Goal: Task Accomplishment & Management: Manage account settings

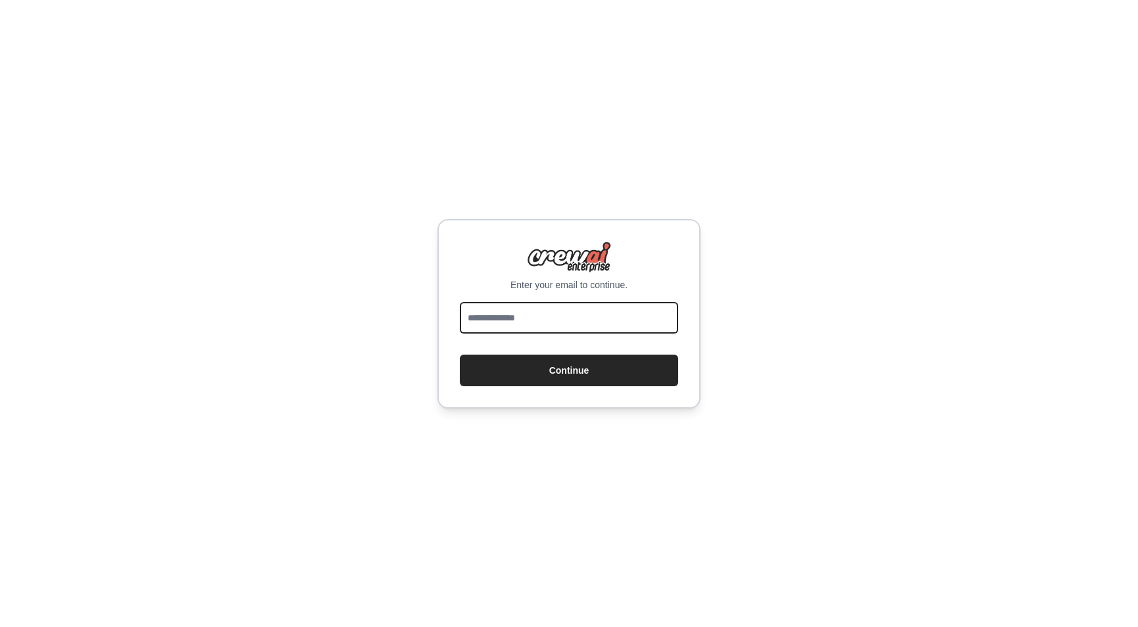
click at [584, 330] on input "email" at bounding box center [569, 318] width 218 height 32
type input "*"
type input "**********"
click at [460, 355] on button "Continue" at bounding box center [569, 371] width 218 height 32
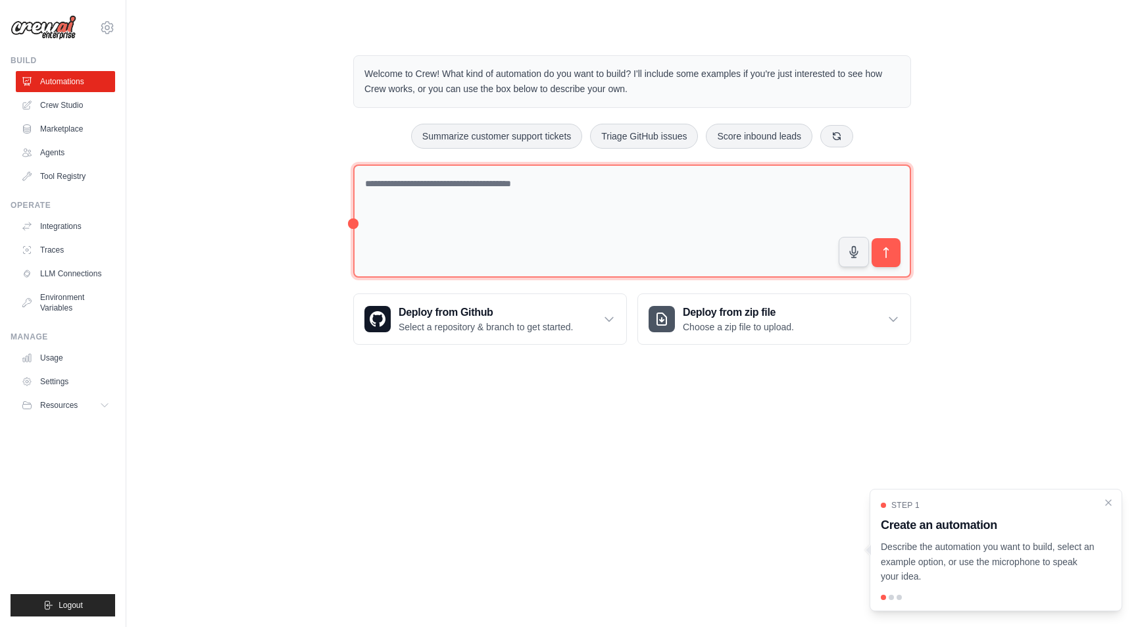
click at [754, 278] on textarea at bounding box center [632, 221] width 558 height 114
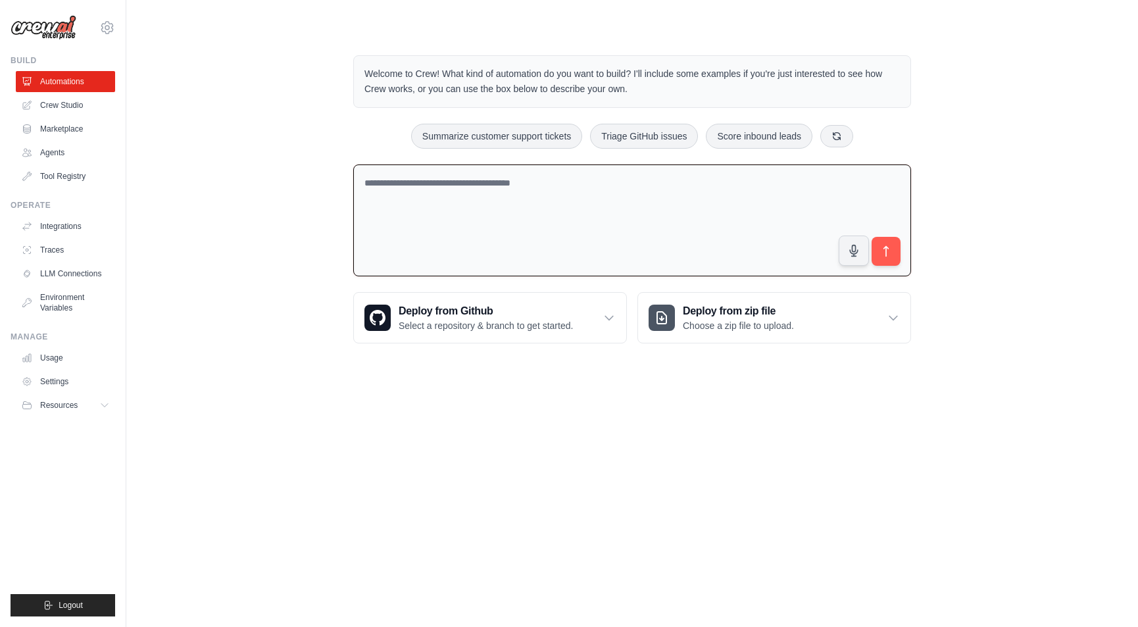
click at [632, 277] on textarea at bounding box center [632, 220] width 558 height 113
click at [499, 238] on textarea at bounding box center [632, 220] width 558 height 113
click at [100, 368] on link "Usage" at bounding box center [66, 357] width 99 height 21
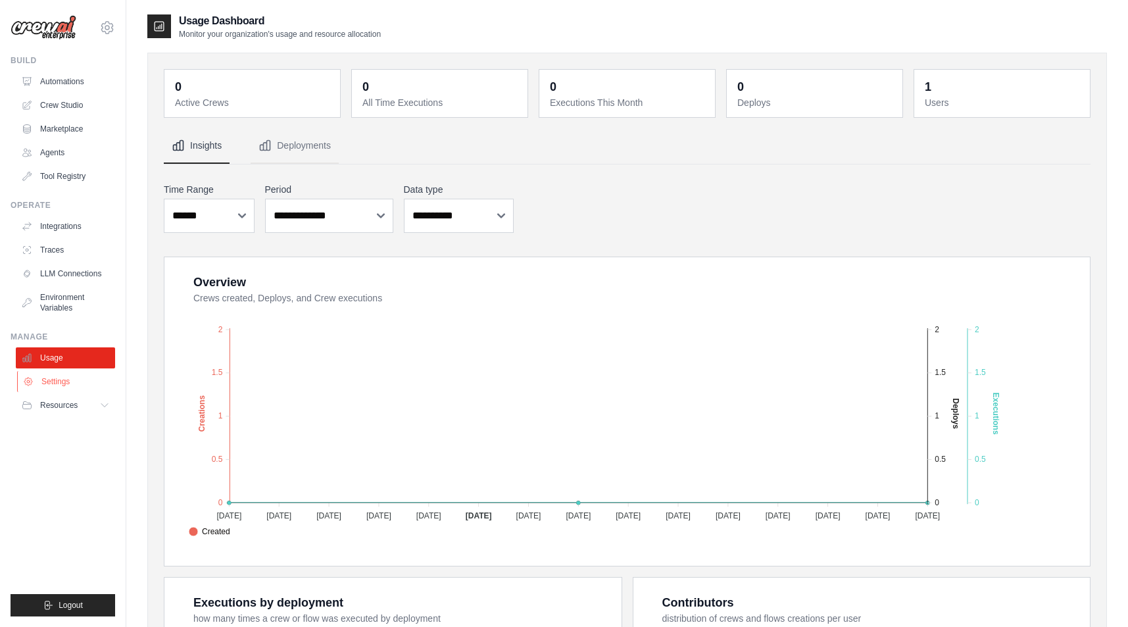
click at [107, 392] on link "Settings" at bounding box center [66, 381] width 99 height 21
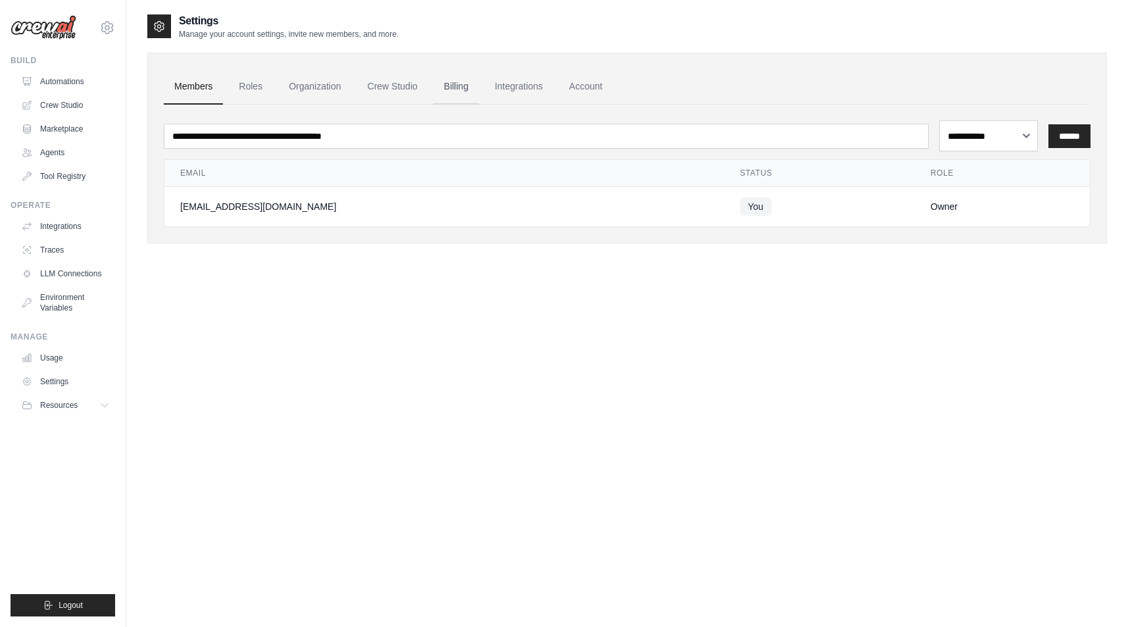
click at [479, 105] on link "Billing" at bounding box center [456, 87] width 45 height 36
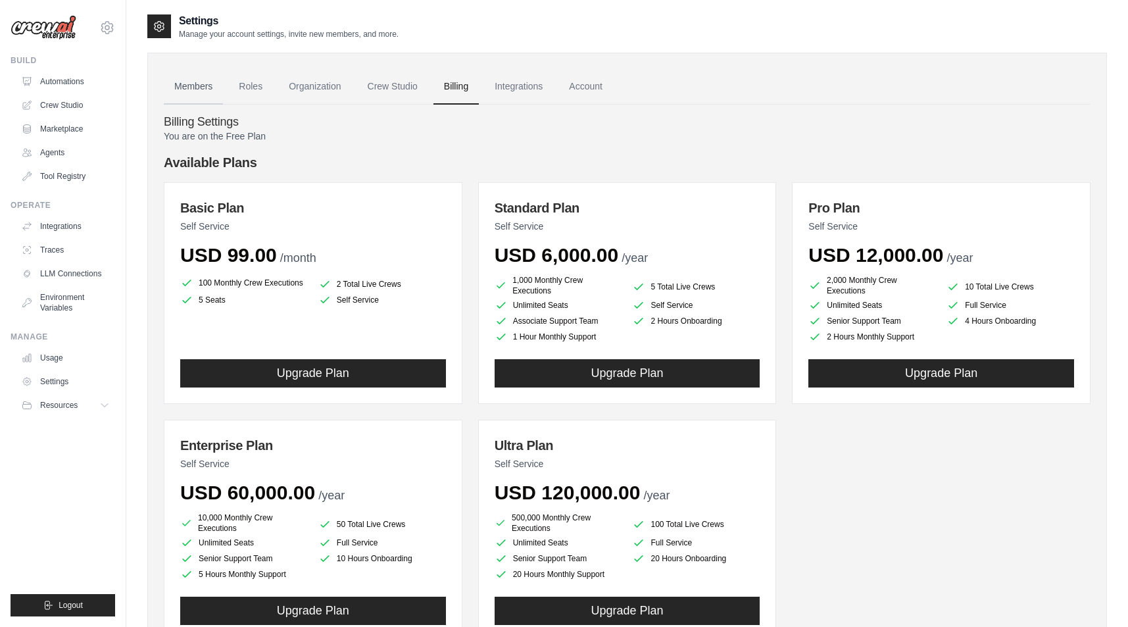
click at [223, 105] on link "Members" at bounding box center [193, 87] width 59 height 36
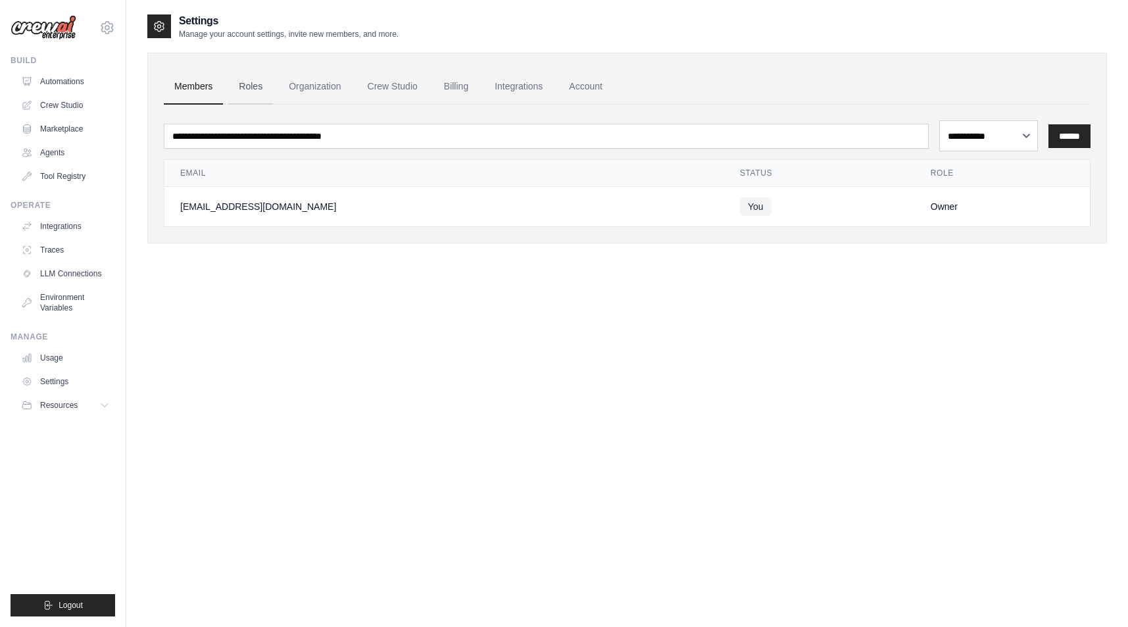
click at [273, 105] on link "Roles" at bounding box center [250, 87] width 45 height 36
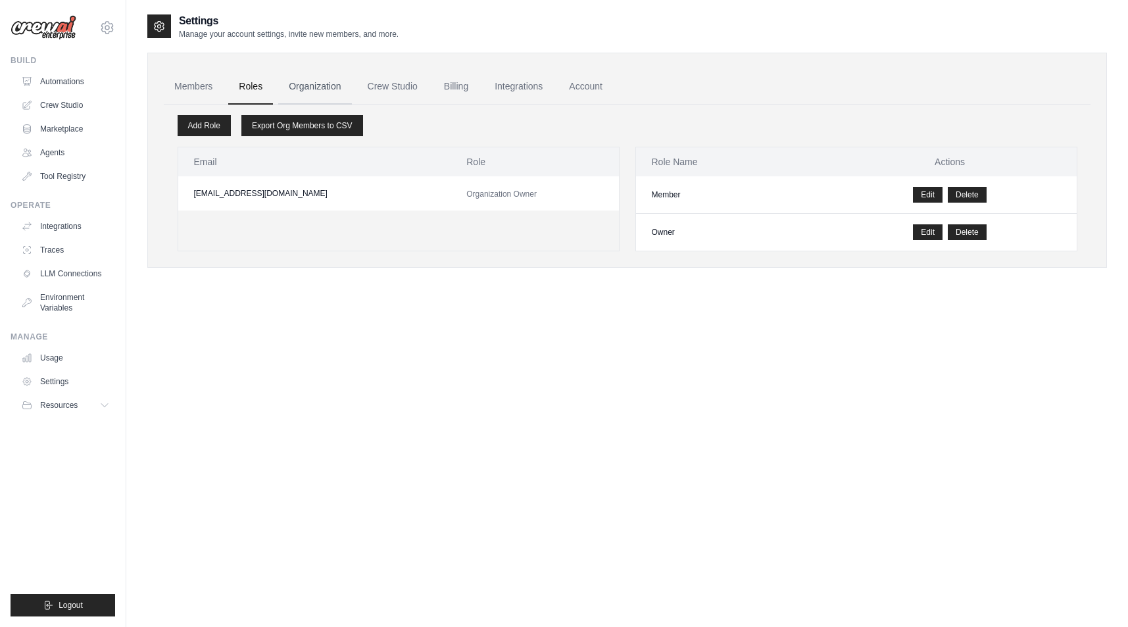
click at [351, 105] on link "Organization" at bounding box center [314, 87] width 73 height 36
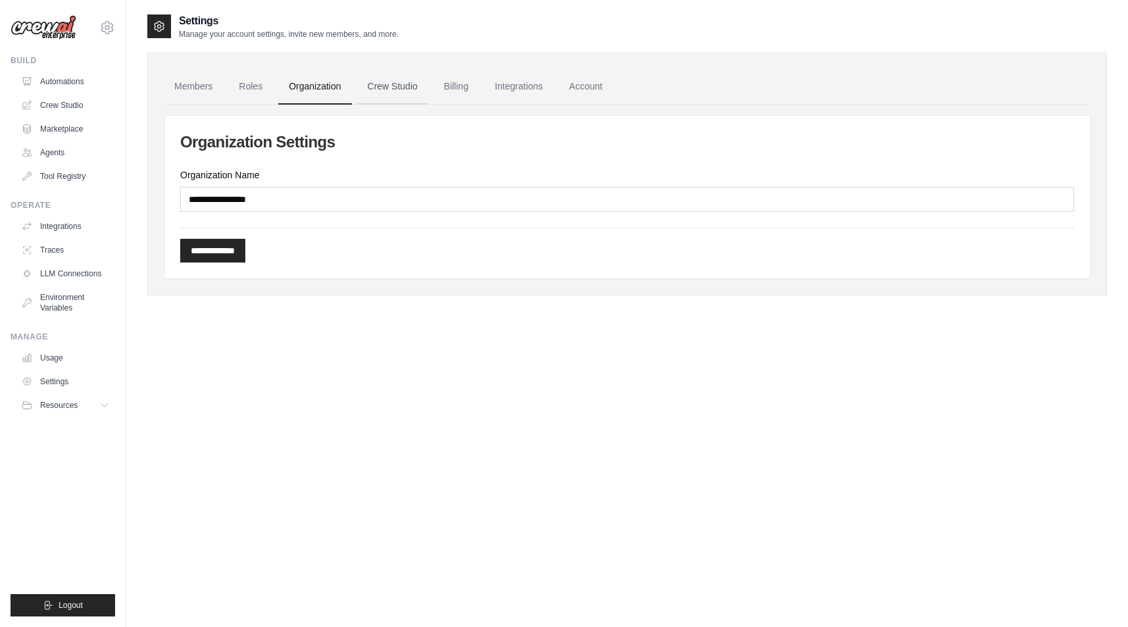
click at [428, 105] on link "Crew Studio" at bounding box center [392, 87] width 71 height 36
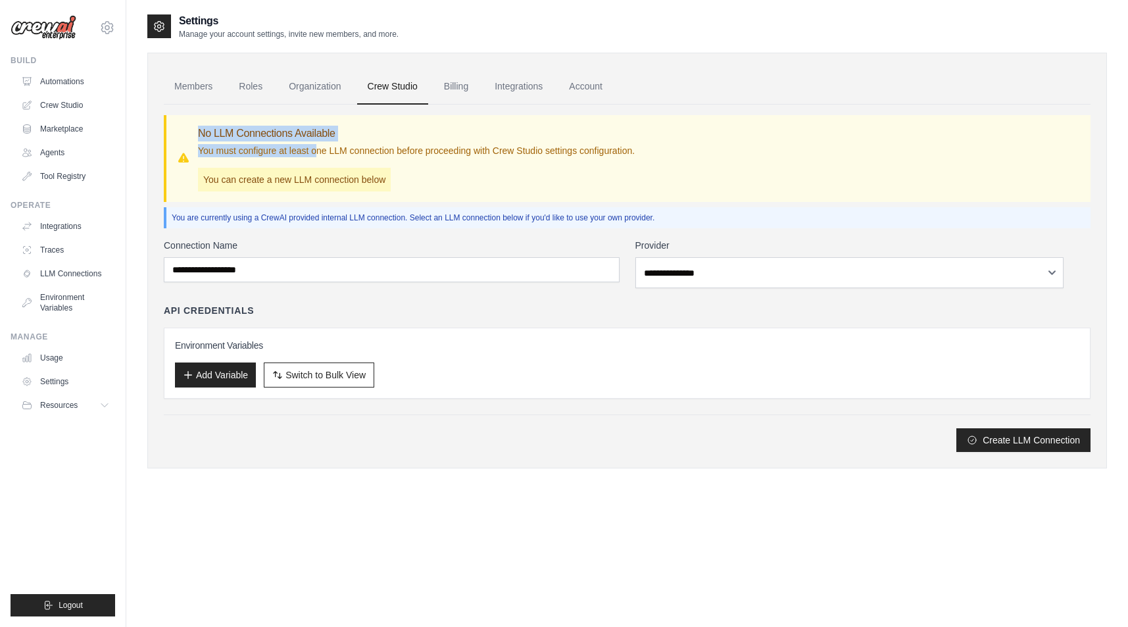
drag, startPoint x: 279, startPoint y: 184, endPoint x: 448, endPoint y: 197, distance: 169.7
click at [411, 191] on div "No LLM Connections Available You must configure at least one LLM connection bef…" at bounding box center [628, 159] width 903 height 66
click at [499, 191] on div "No LLM Connections Available You must configure at least one LLM connection bef…" at bounding box center [416, 159] width 437 height 66
drag, startPoint x: 532, startPoint y: 195, endPoint x: 655, endPoint y: 226, distance: 127.5
click at [597, 191] on div "No LLM Connections Available You must configure at least one LLM connection bef…" at bounding box center [416, 159] width 437 height 66
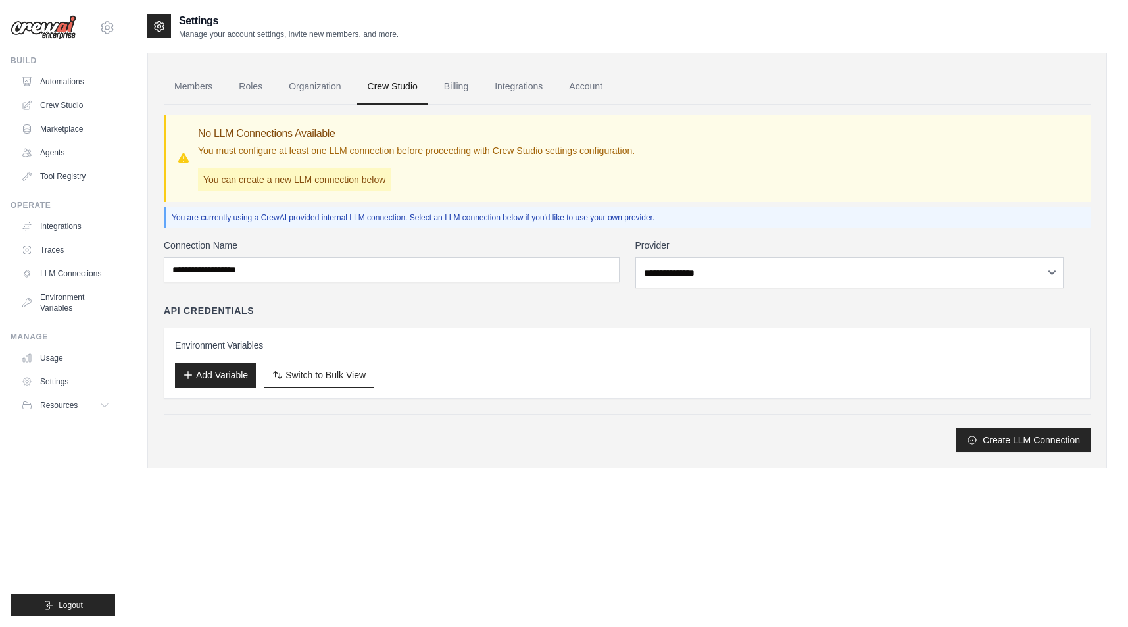
click at [635, 191] on div "No LLM Connections Available You must configure at least one LLM connection bef…" at bounding box center [416, 159] width 437 height 66
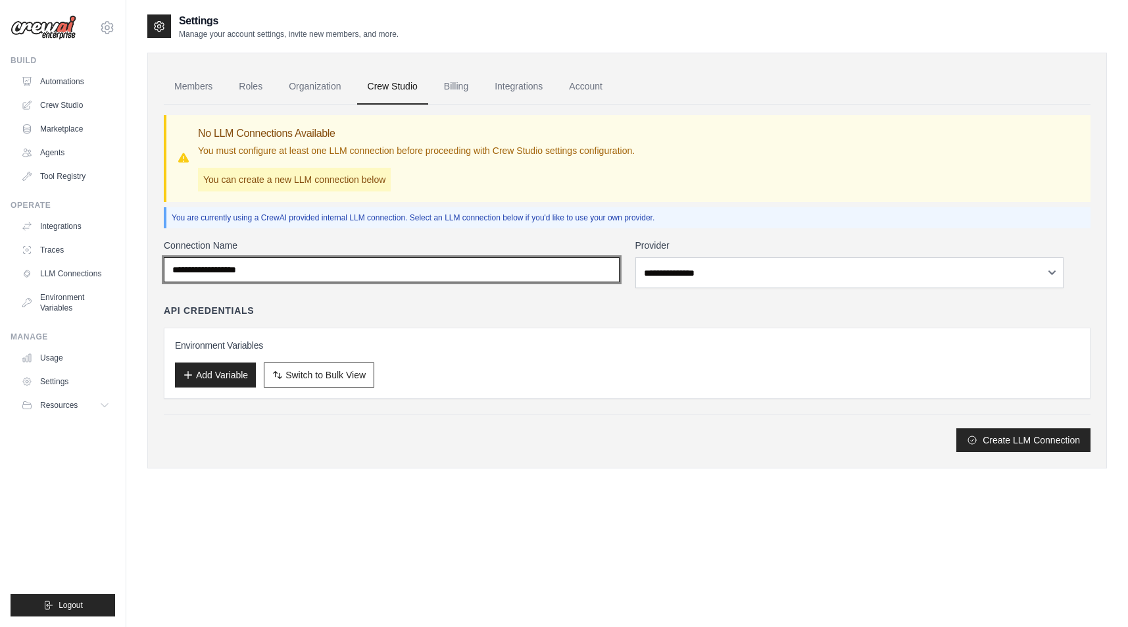
click at [458, 282] on input "Connection Name" at bounding box center [392, 269] width 456 height 25
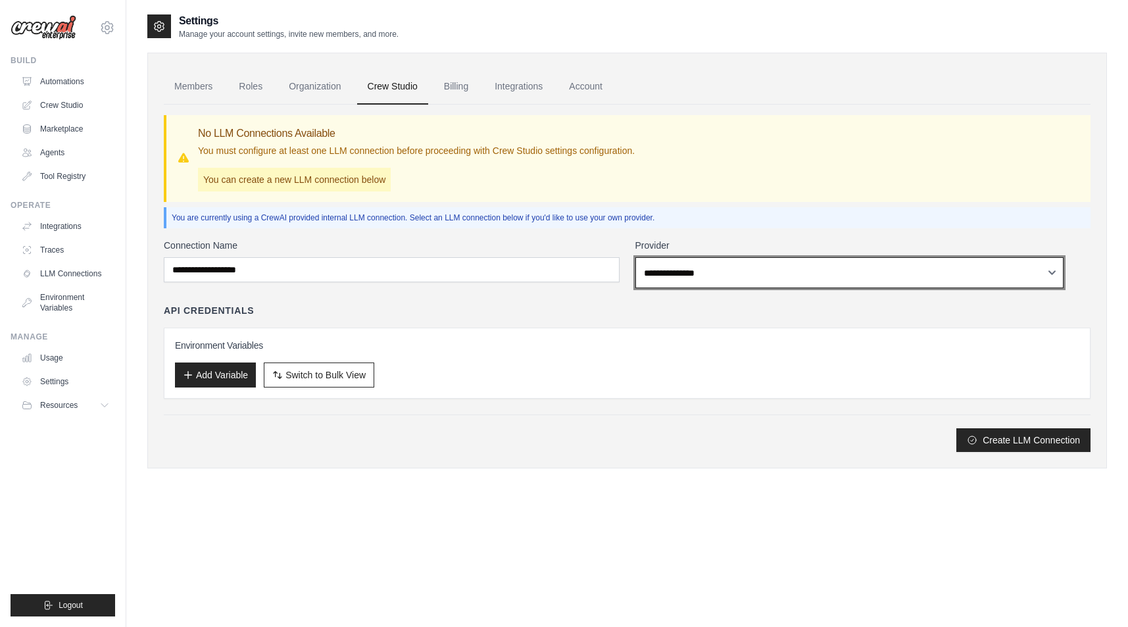
click at [749, 288] on select "**********" at bounding box center [850, 272] width 429 height 31
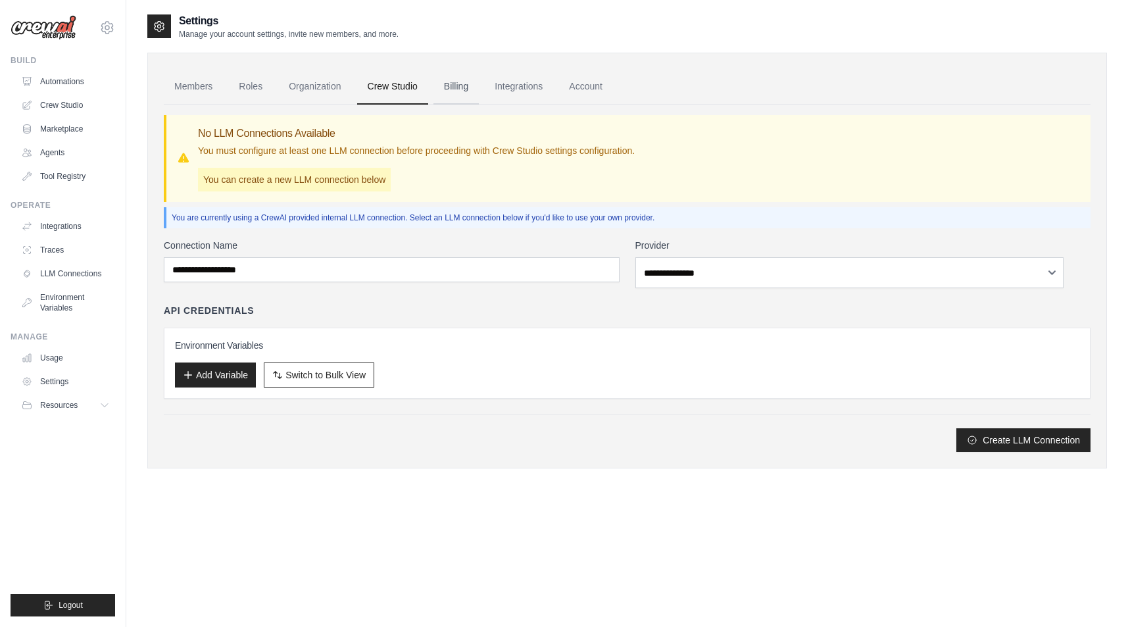
click at [479, 105] on link "Billing" at bounding box center [456, 87] width 45 height 36
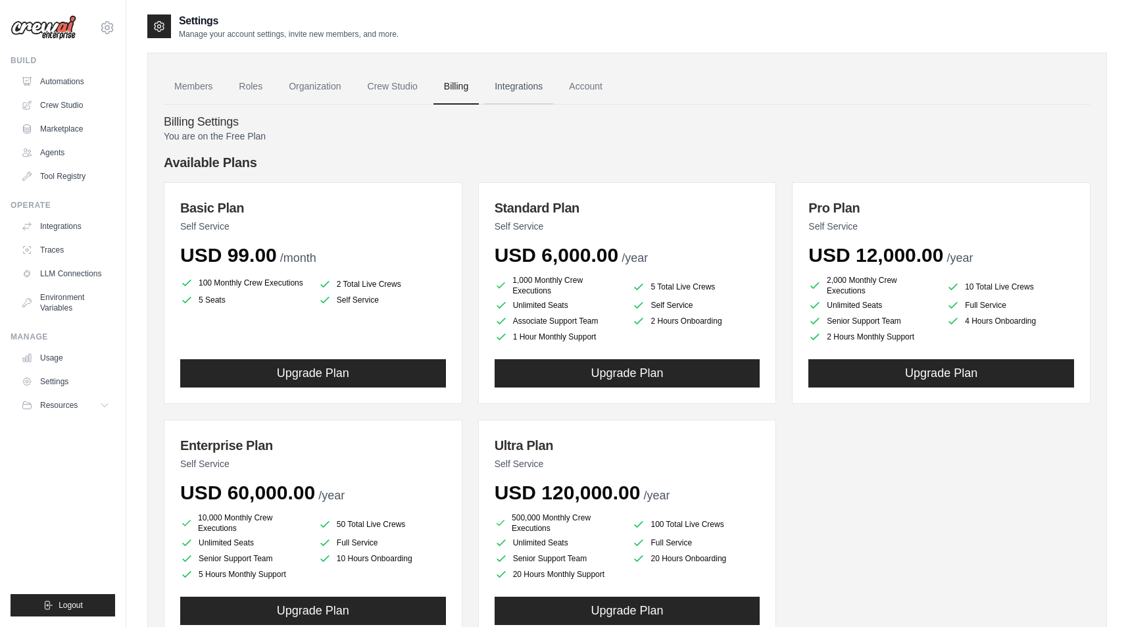
click at [553, 105] on link "Integrations" at bounding box center [518, 87] width 69 height 36
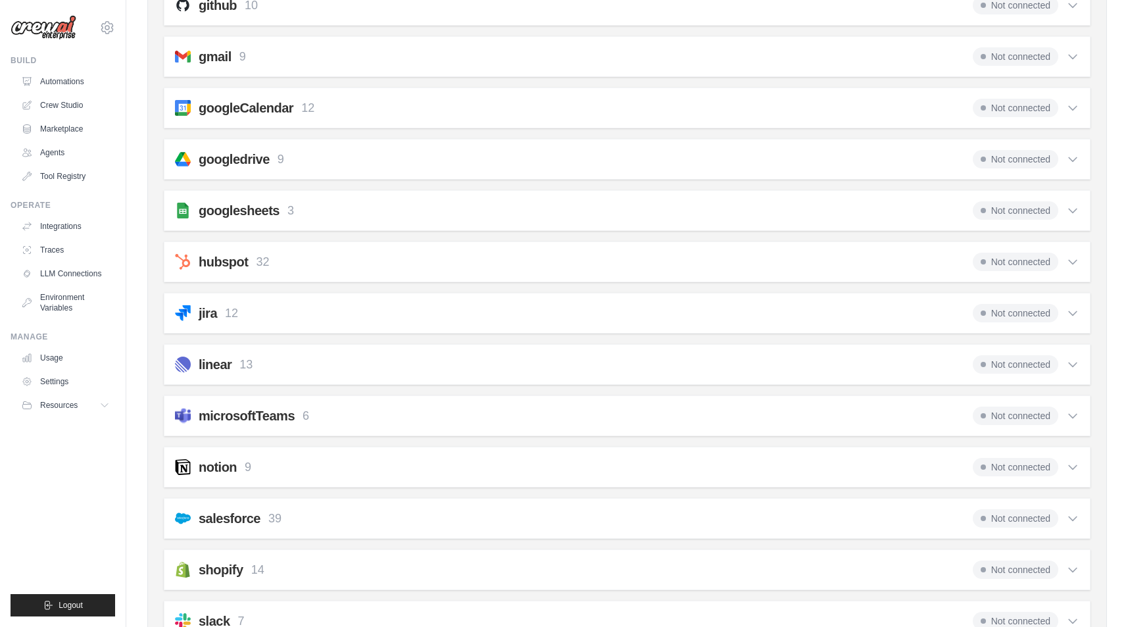
scroll to position [432, 0]
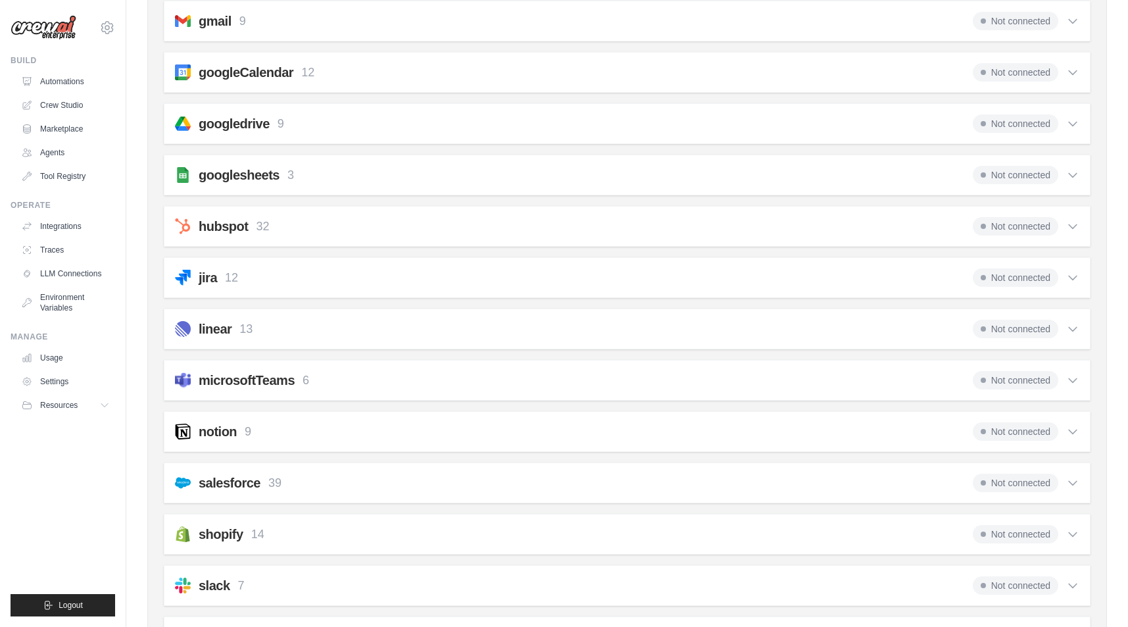
click at [1033, 133] on span "Not connected" at bounding box center [1016, 123] width 86 height 18
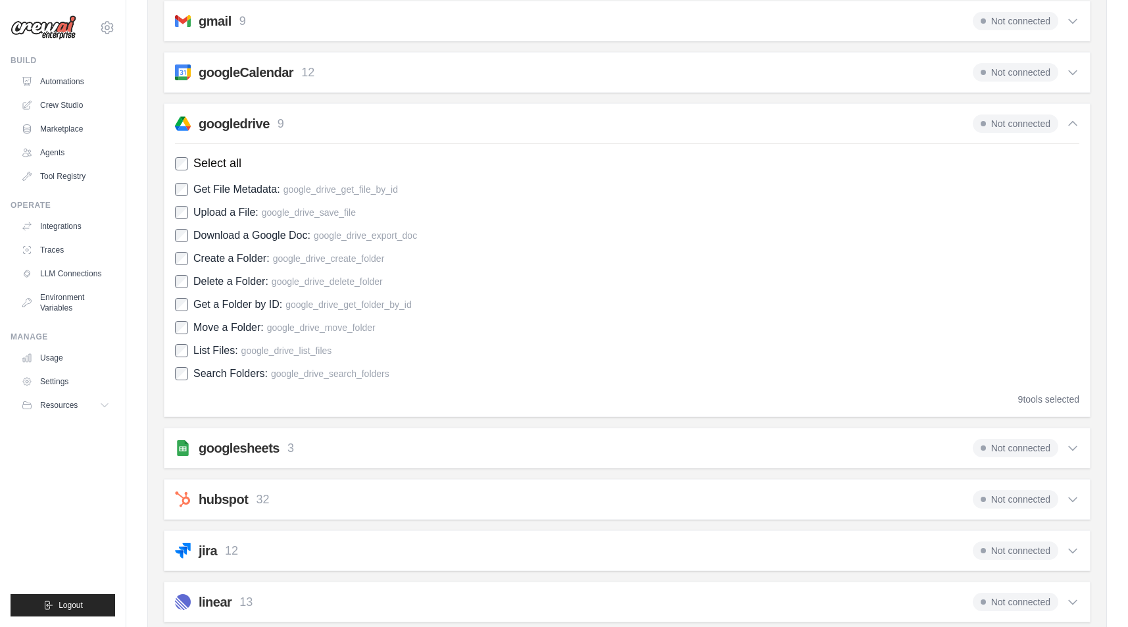
click at [1033, 133] on span "Not connected" at bounding box center [1016, 123] width 86 height 18
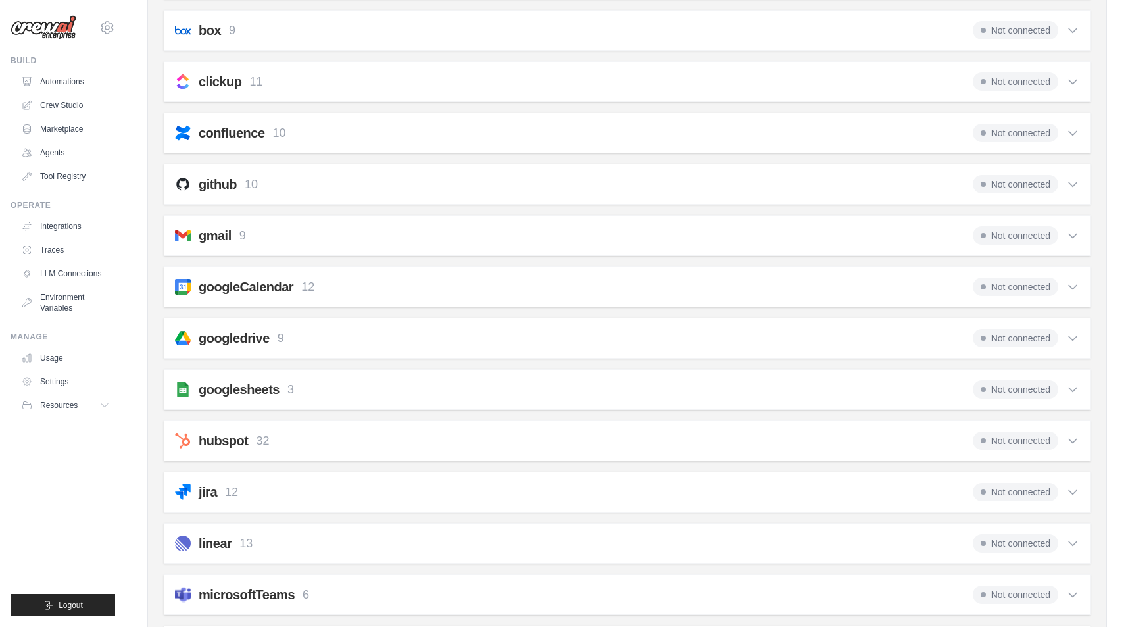
scroll to position [0, 0]
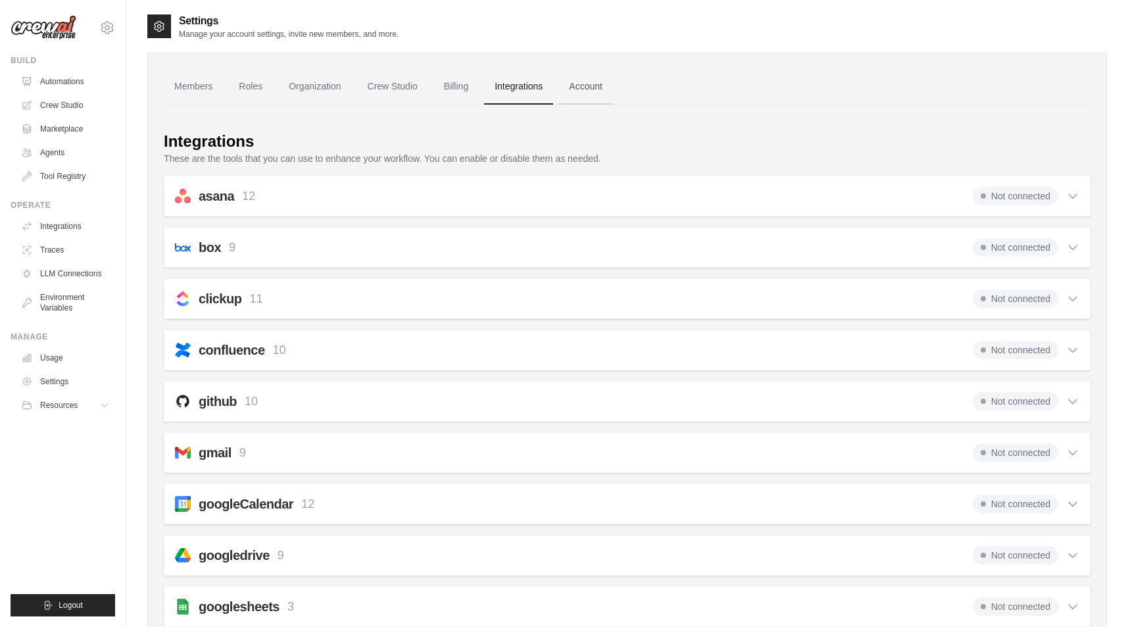
click at [613, 105] on link "Account" at bounding box center [586, 87] width 55 height 36
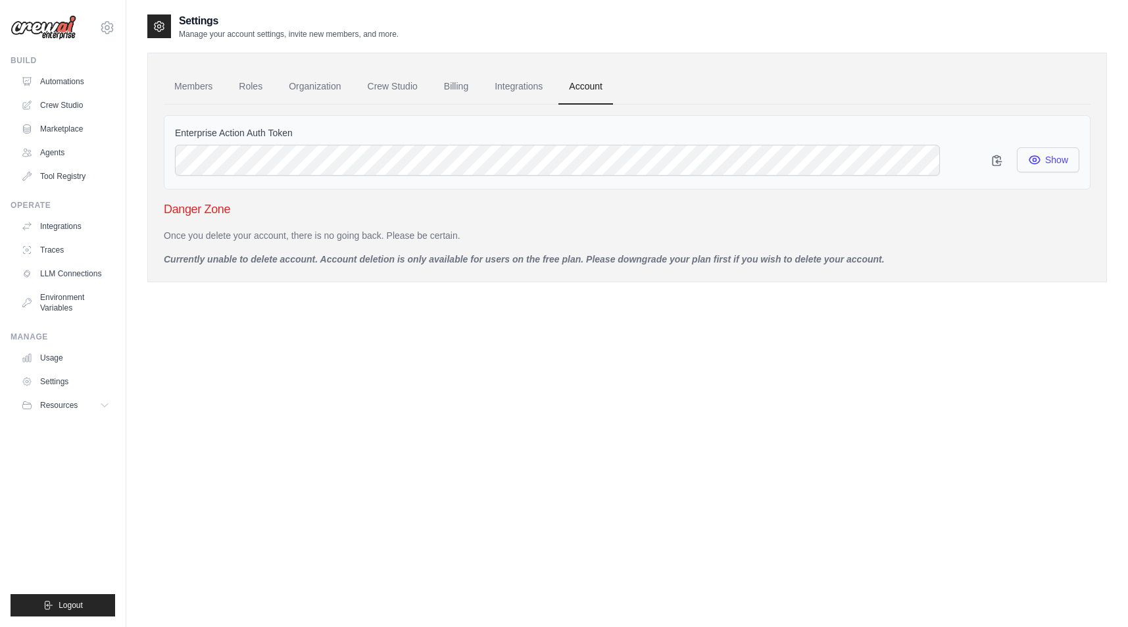
click at [1028, 166] on icon "button" at bounding box center [1034, 159] width 13 height 13
click at [82, 368] on link "Usage" at bounding box center [66, 357] width 99 height 21
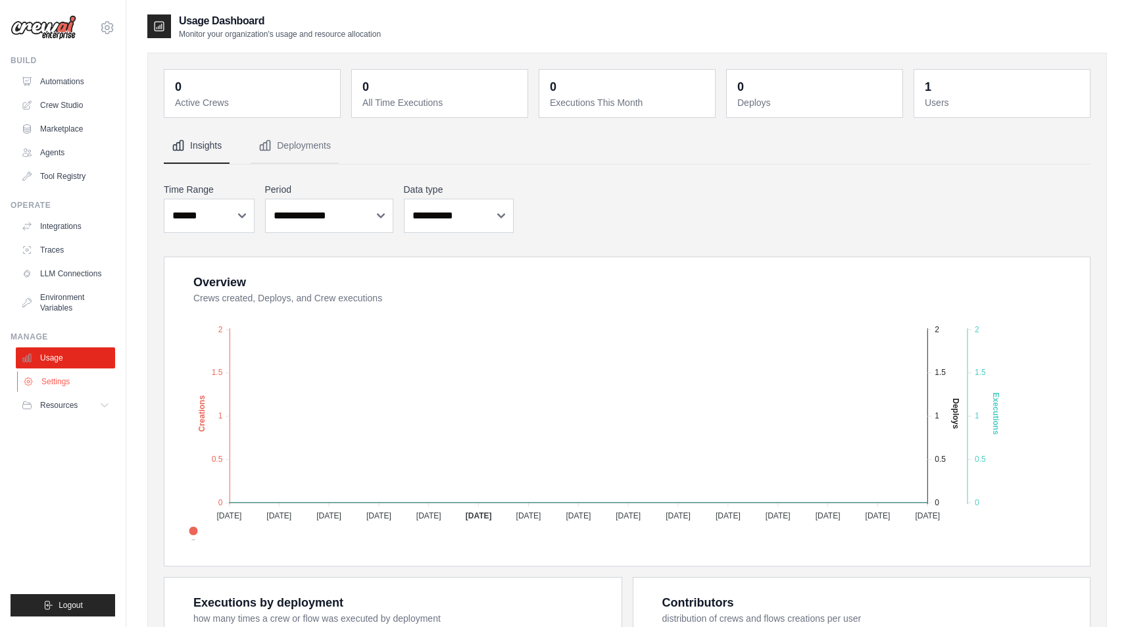
click at [104, 392] on link "Settings" at bounding box center [66, 381] width 99 height 21
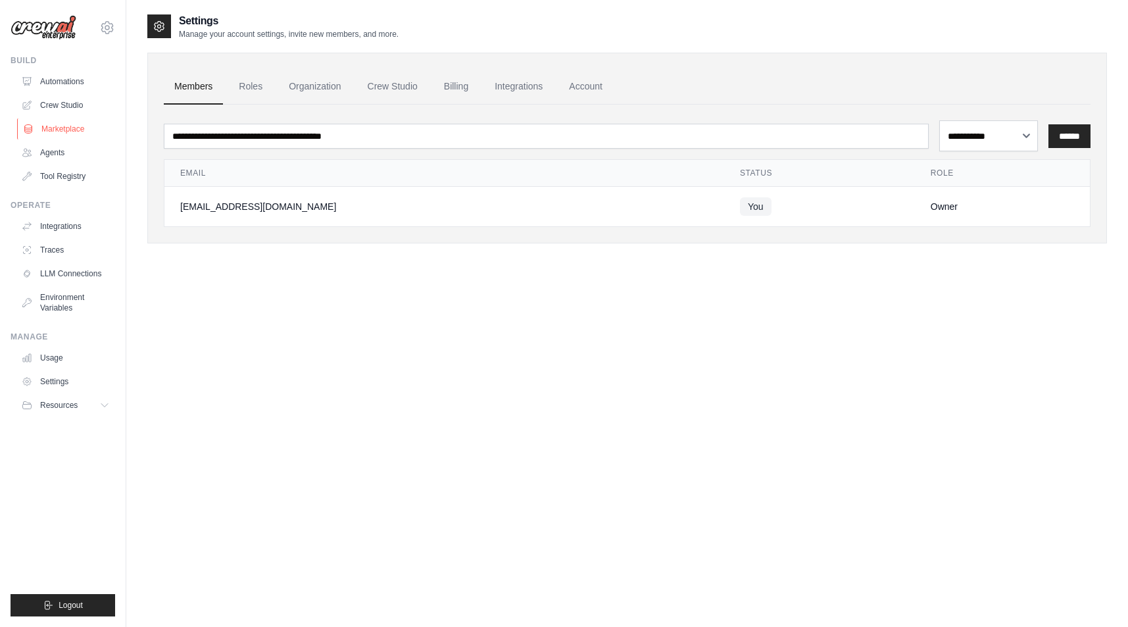
click at [93, 139] on link "Marketplace" at bounding box center [66, 128] width 99 height 21
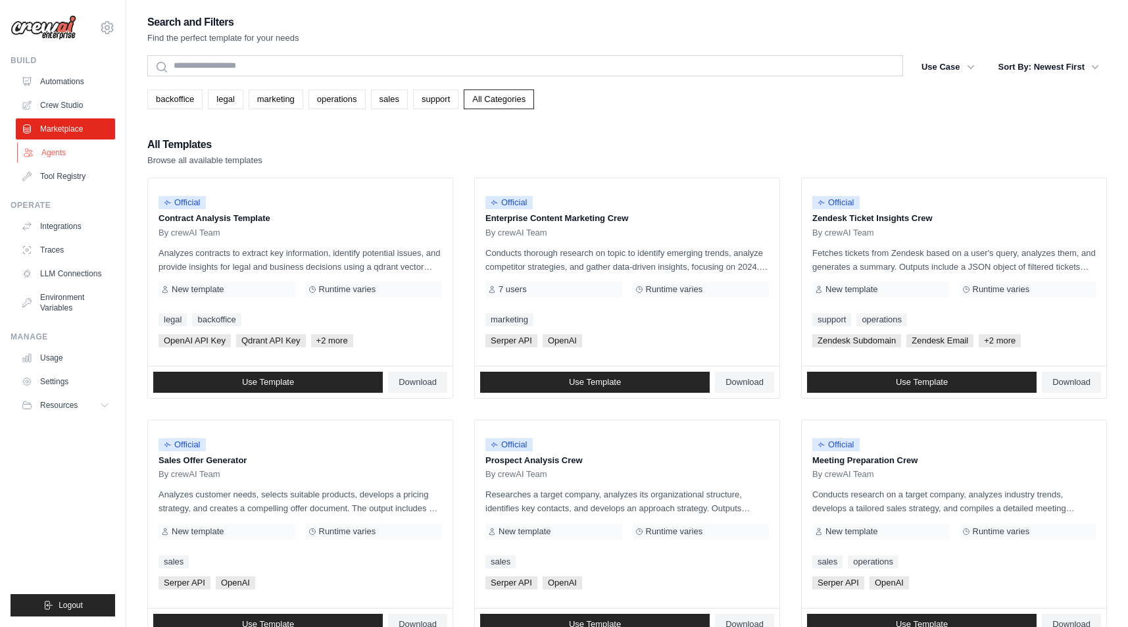
click at [75, 163] on link "Agents" at bounding box center [66, 152] width 99 height 21
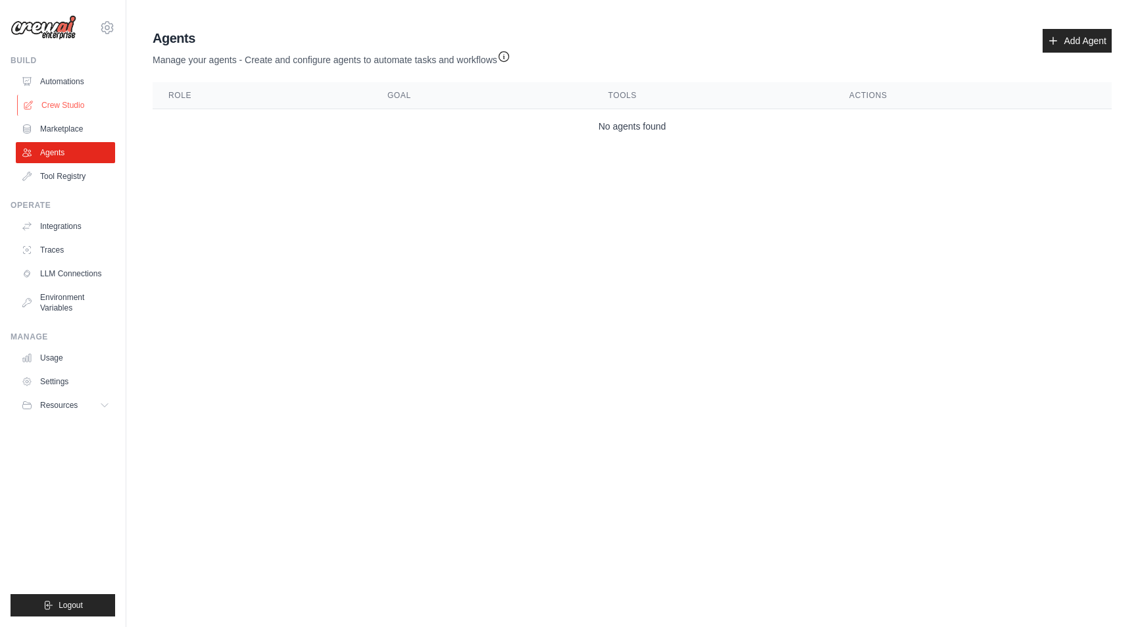
click at [72, 116] on link "Crew Studio" at bounding box center [66, 105] width 99 height 21
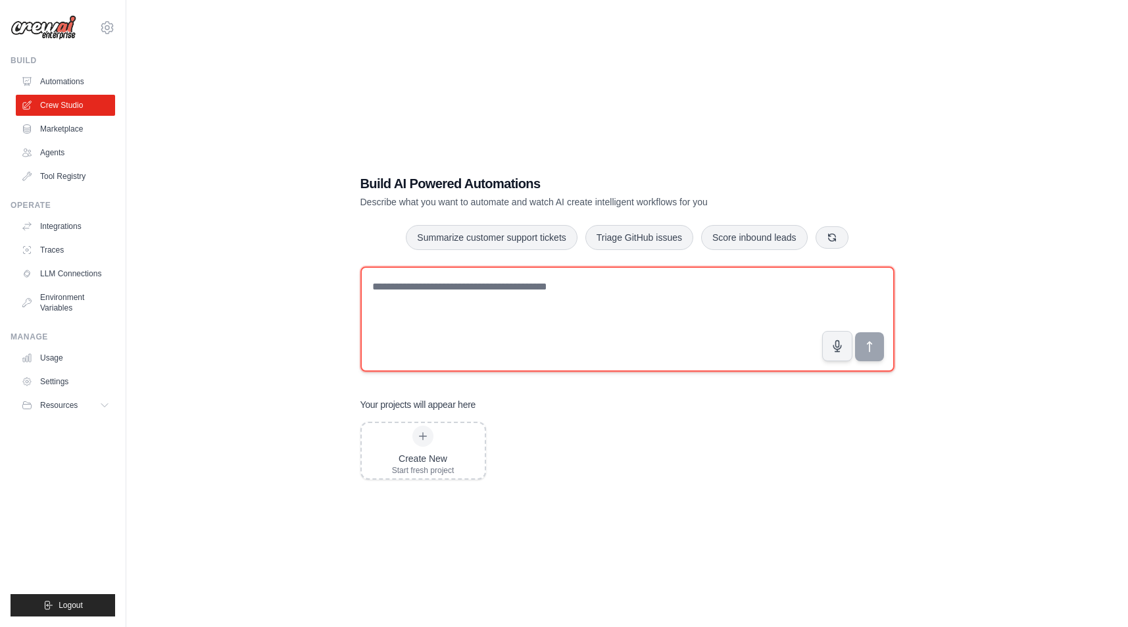
click at [566, 309] on textarea at bounding box center [628, 318] width 534 height 105
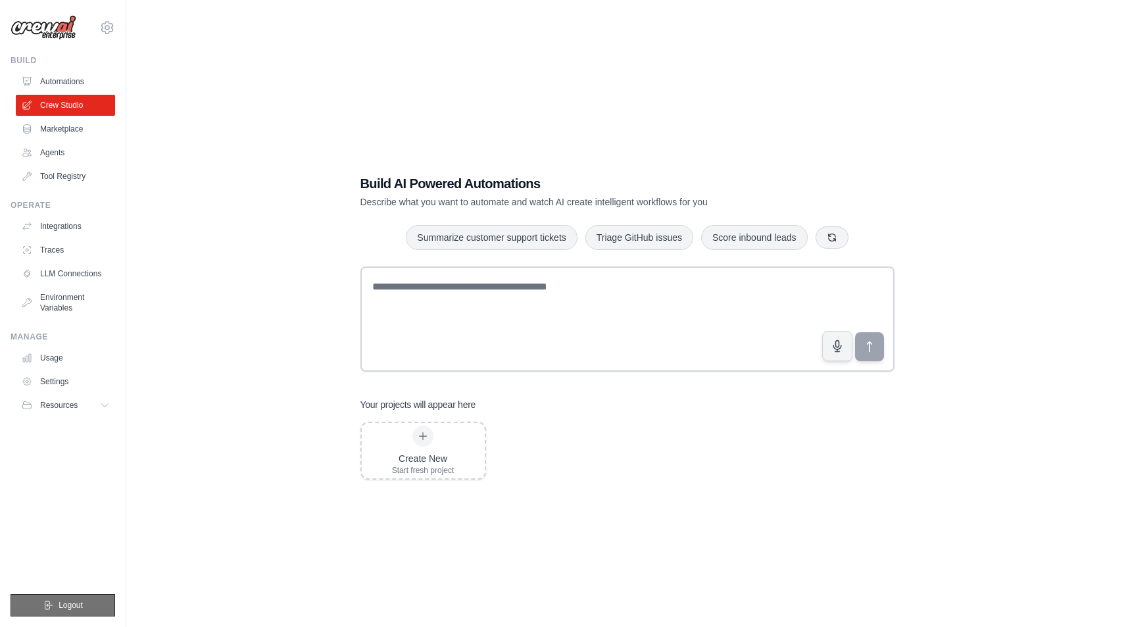
click at [83, 605] on span "Logout" at bounding box center [71, 605] width 24 height 11
